Goal: Information Seeking & Learning: Learn about a topic

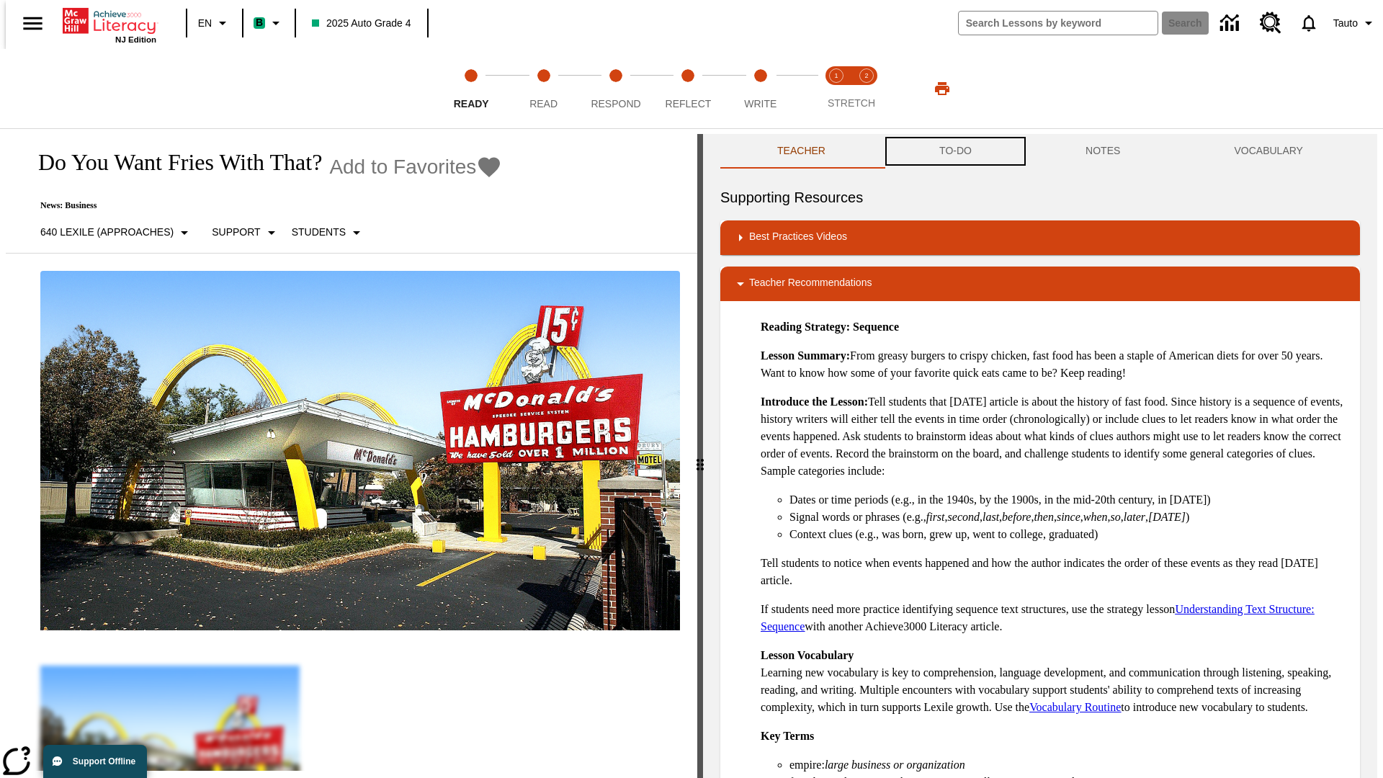
click at [954, 151] on button "TO-DO" at bounding box center [955, 151] width 146 height 35
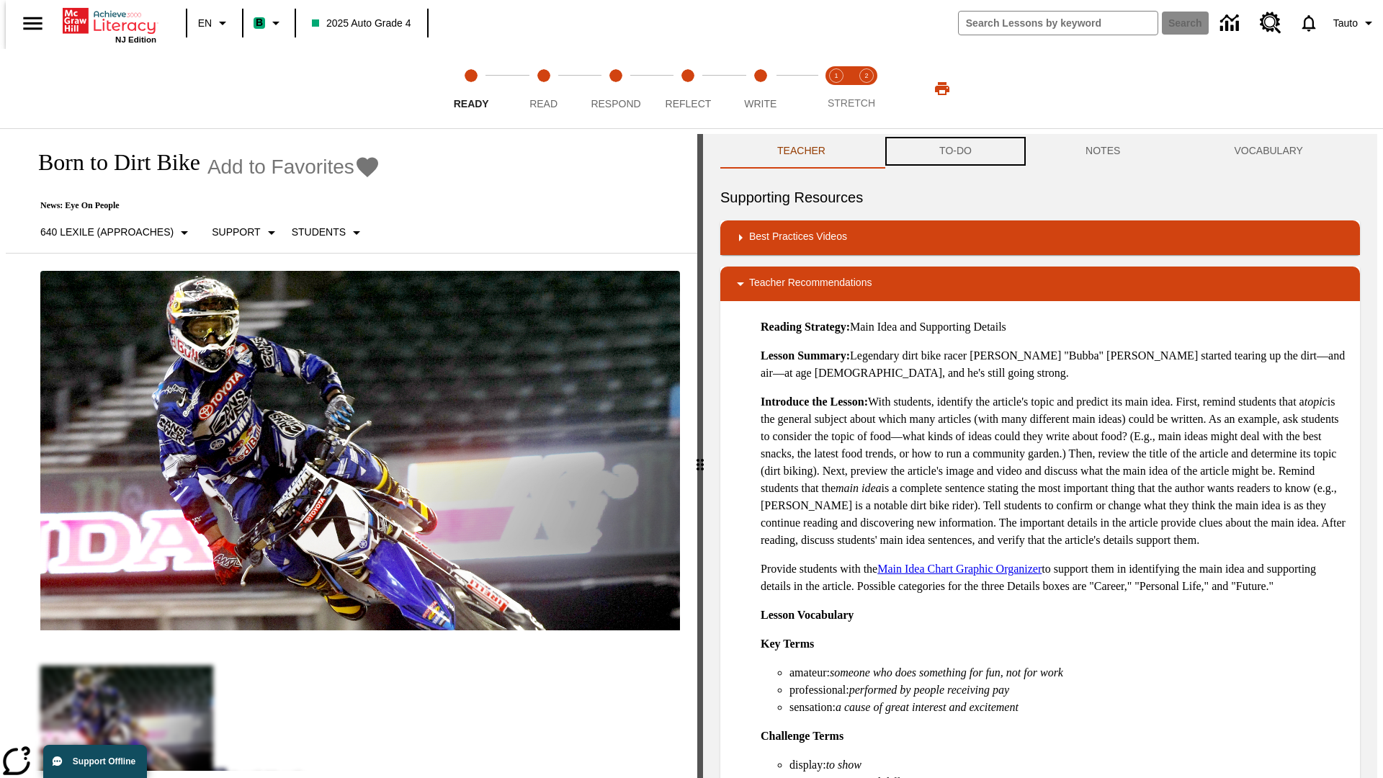
click at [954, 151] on button "TO-DO" at bounding box center [955, 151] width 146 height 35
